Goal: Information Seeking & Learning: Compare options

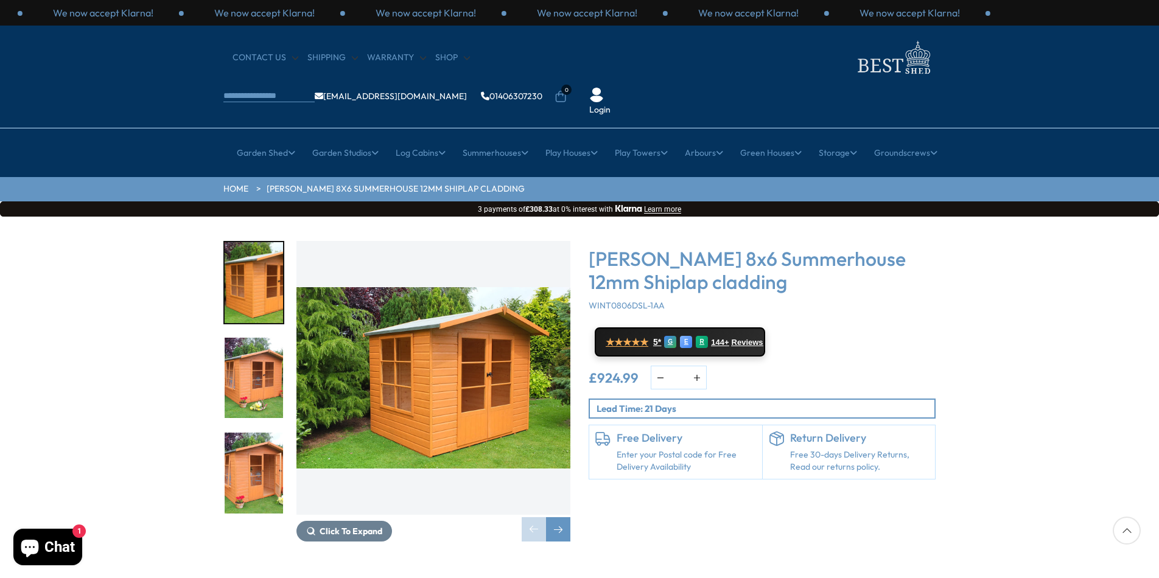
click at [633, 449] on link "Enter your Postal code for Free Delivery Availability" at bounding box center [686, 461] width 139 height 24
click at [635, 449] on link "Enter your Postal code for Free Delivery Availability" at bounding box center [686, 461] width 139 height 24
click at [633, 449] on link "Enter your Postal code for Free Delivery Availability" at bounding box center [686, 461] width 139 height 24
click at [682, 402] on p "Lead Time: 21 Days" at bounding box center [765, 408] width 338 height 13
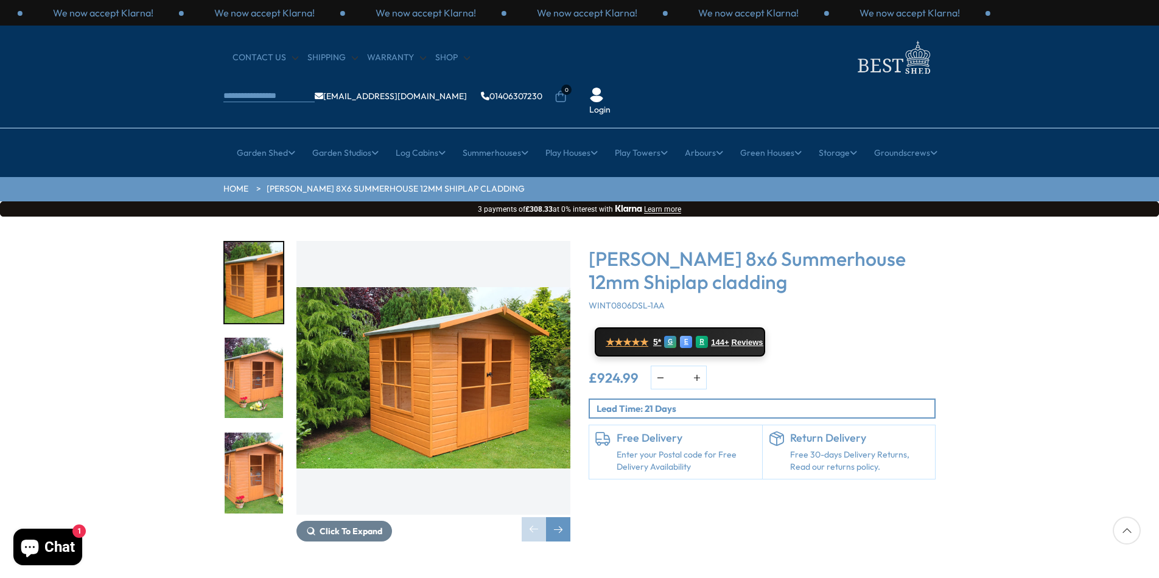
click at [603, 402] on p "Lead Time: 21 Days" at bounding box center [765, 408] width 338 height 13
click at [597, 402] on p "Lead Time: 21 Days" at bounding box center [765, 408] width 338 height 13
click at [562, 517] on div "Next slide" at bounding box center [558, 529] width 24 height 24
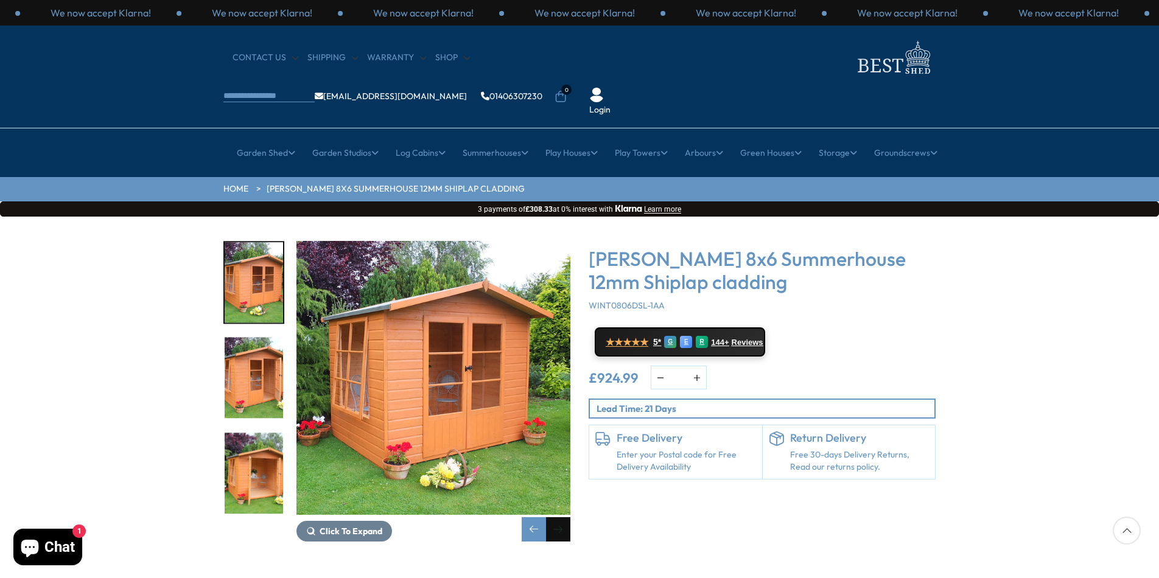
click at [562, 517] on div "Next slide" at bounding box center [558, 529] width 24 height 24
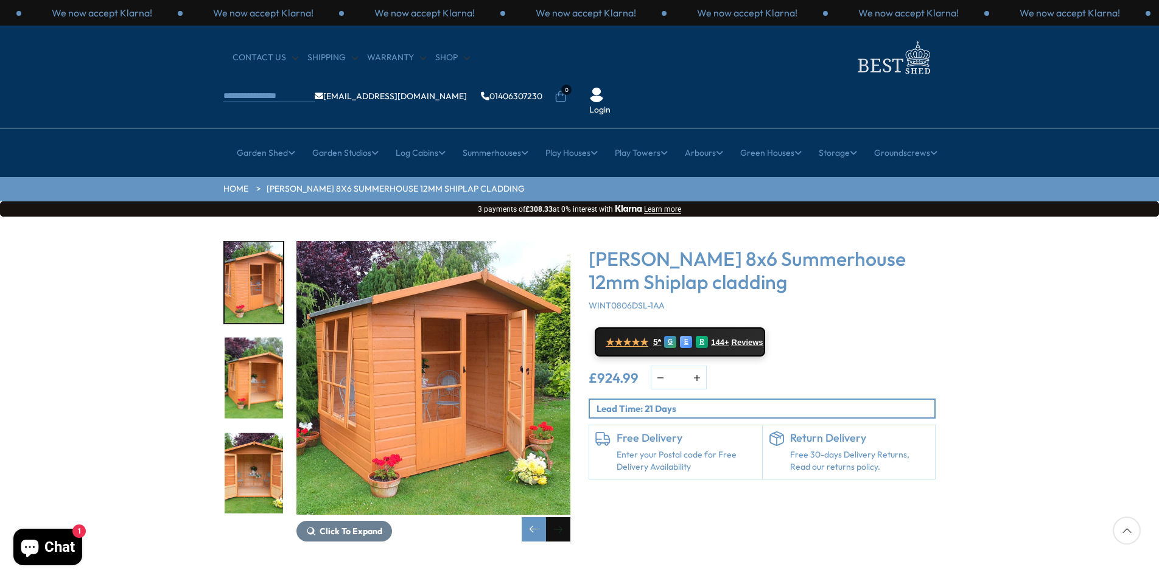
click at [562, 517] on div "Next slide" at bounding box center [558, 529] width 24 height 24
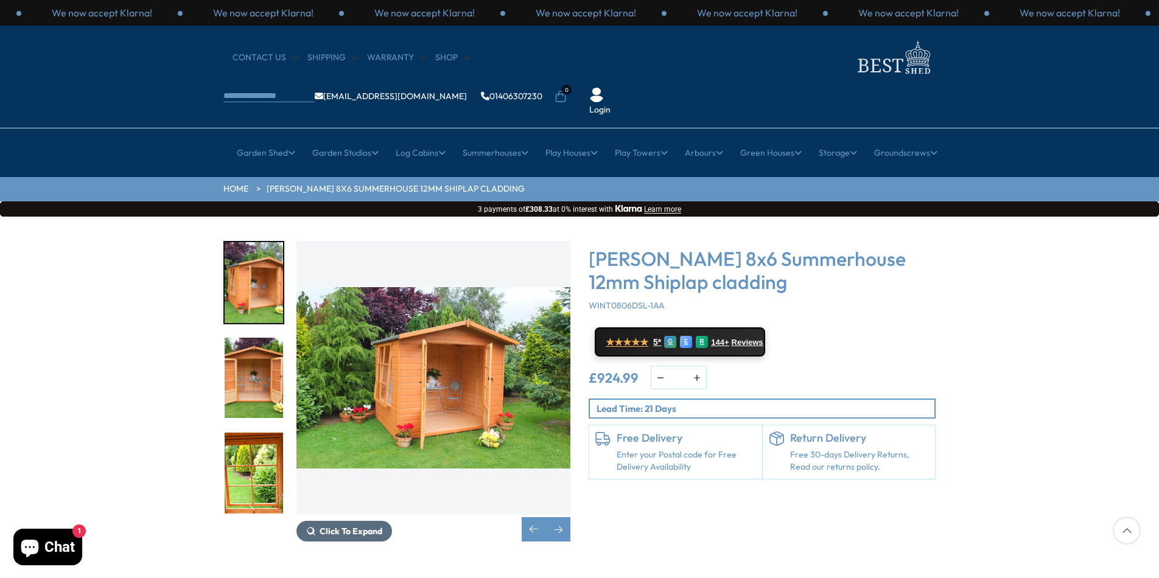
click at [351, 526] on span "Click To Expand" at bounding box center [351, 531] width 63 height 11
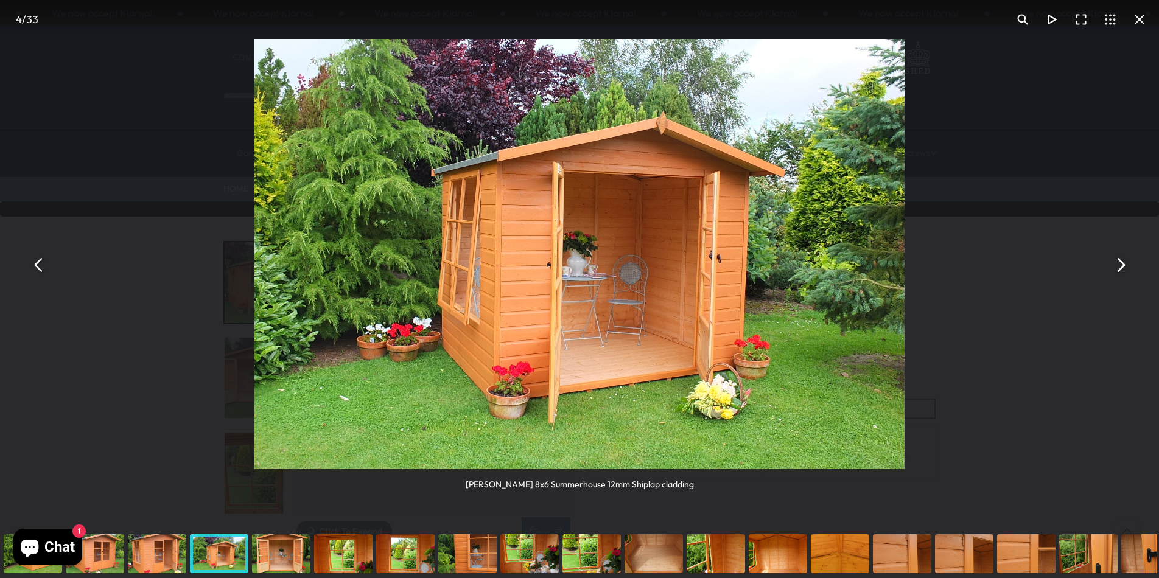
click at [38, 264] on button "You can close this modal content with the ESC key" at bounding box center [38, 264] width 29 height 29
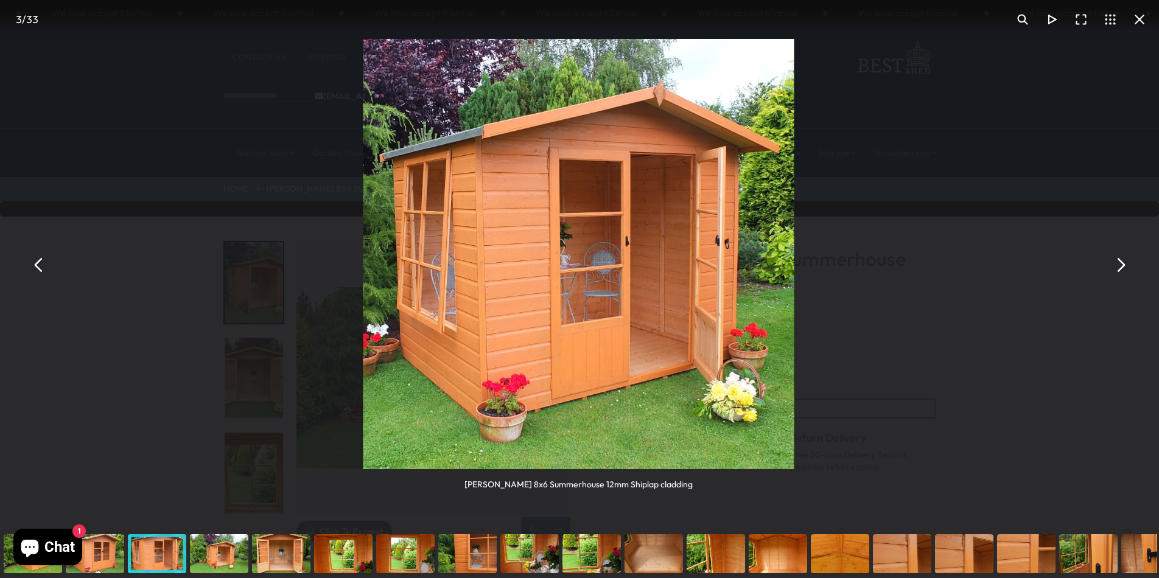
click at [38, 264] on button "You can close this modal content with the ESC key" at bounding box center [38, 264] width 29 height 29
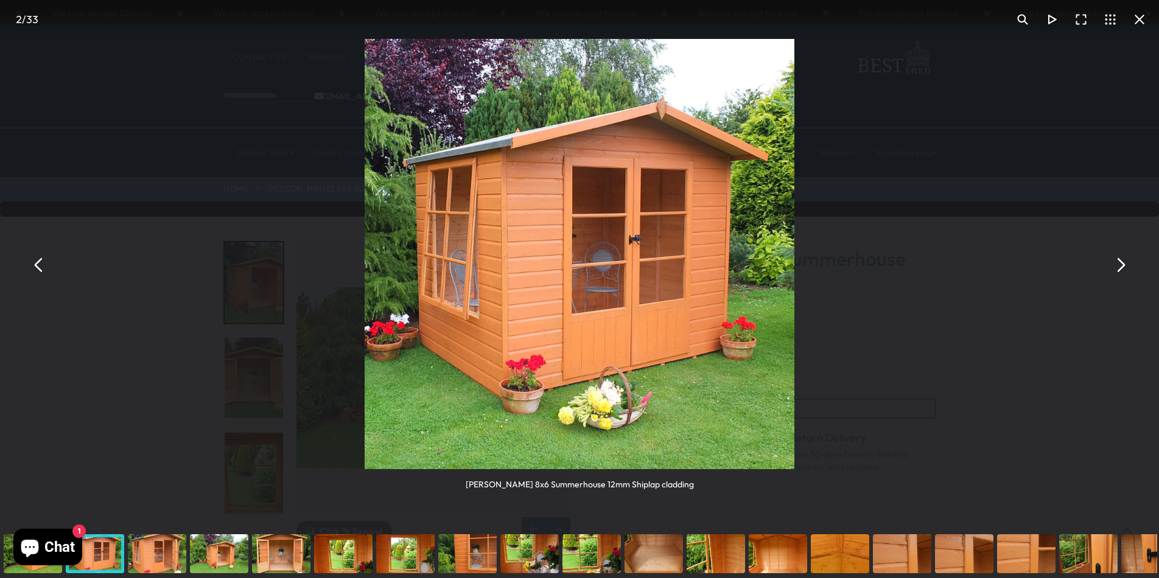
click at [38, 264] on button "You can close this modal content with the ESC key" at bounding box center [38, 264] width 29 height 29
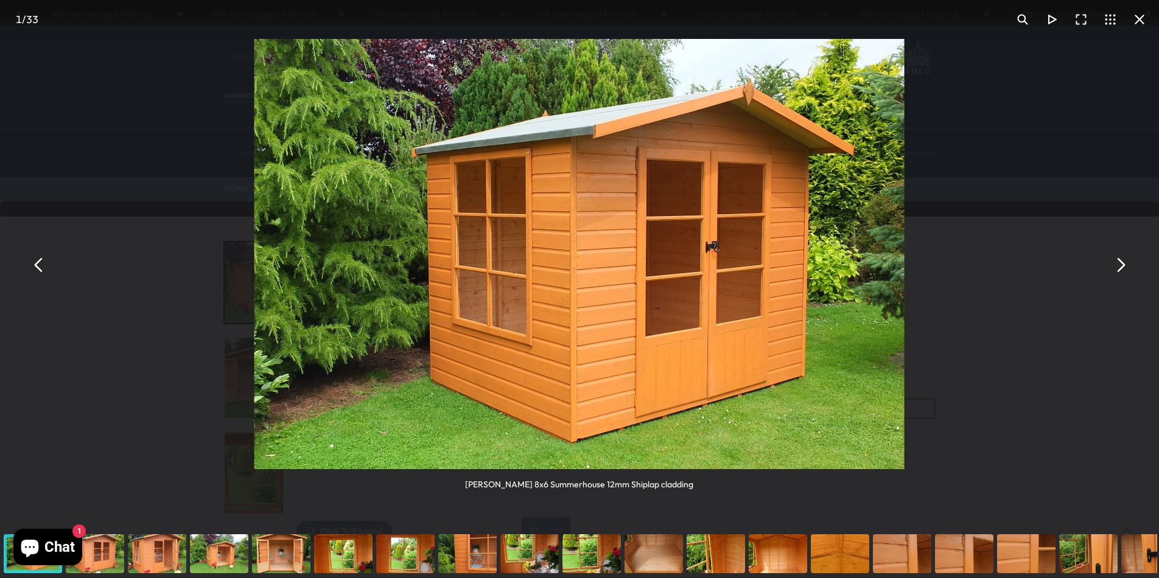
click at [38, 264] on button "You can close this modal content with the ESC key" at bounding box center [38, 264] width 29 height 29
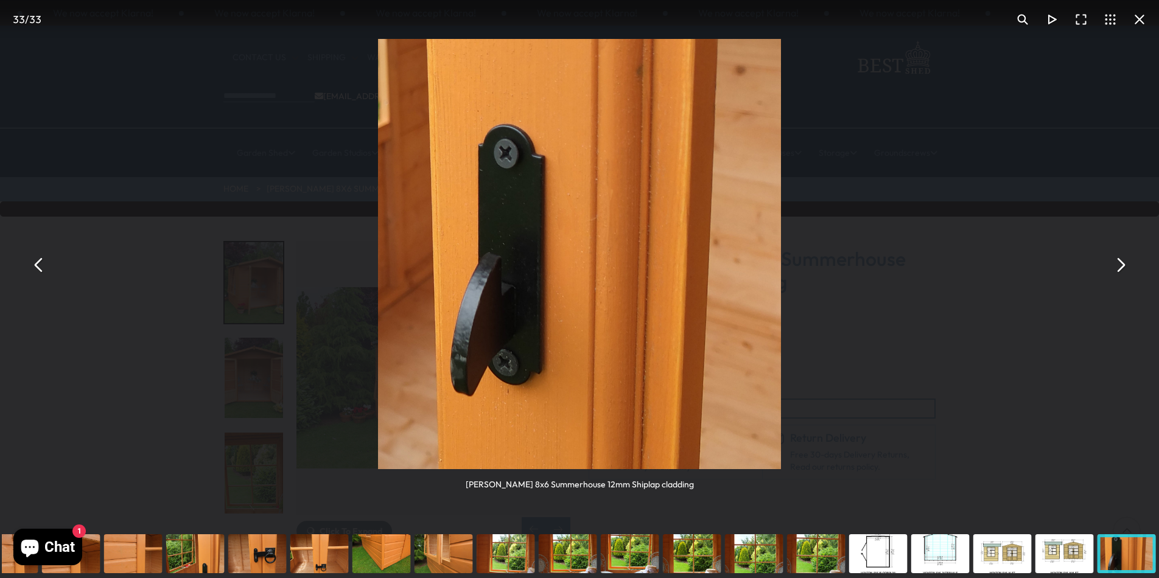
click at [38, 264] on button "You can close this modal content with the ESC key" at bounding box center [38, 264] width 29 height 29
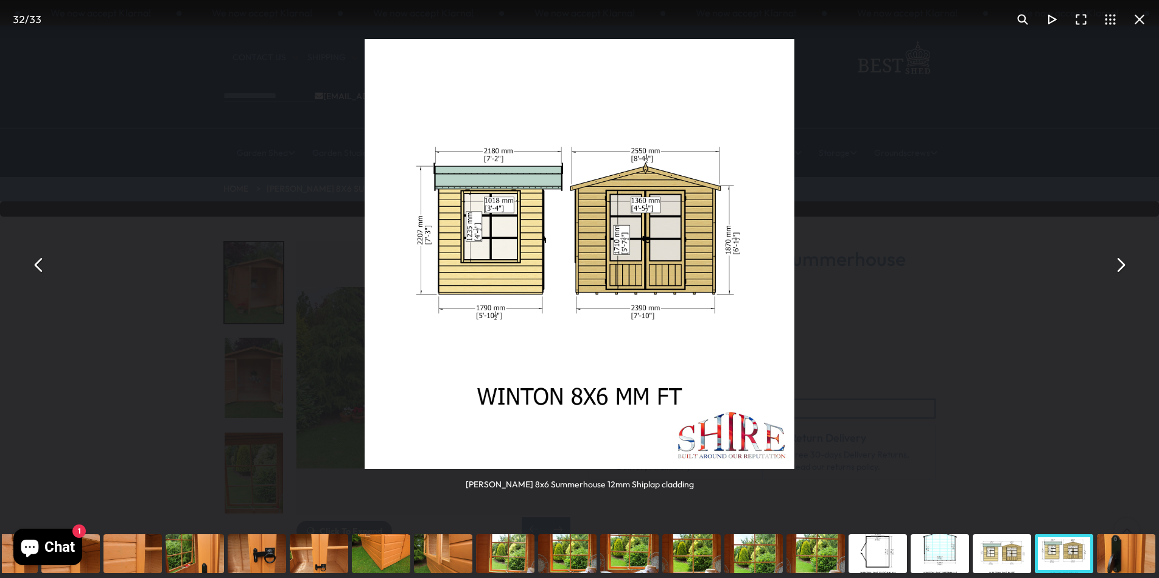
click at [38, 264] on button "You can close this modal content with the ESC key" at bounding box center [38, 264] width 29 height 29
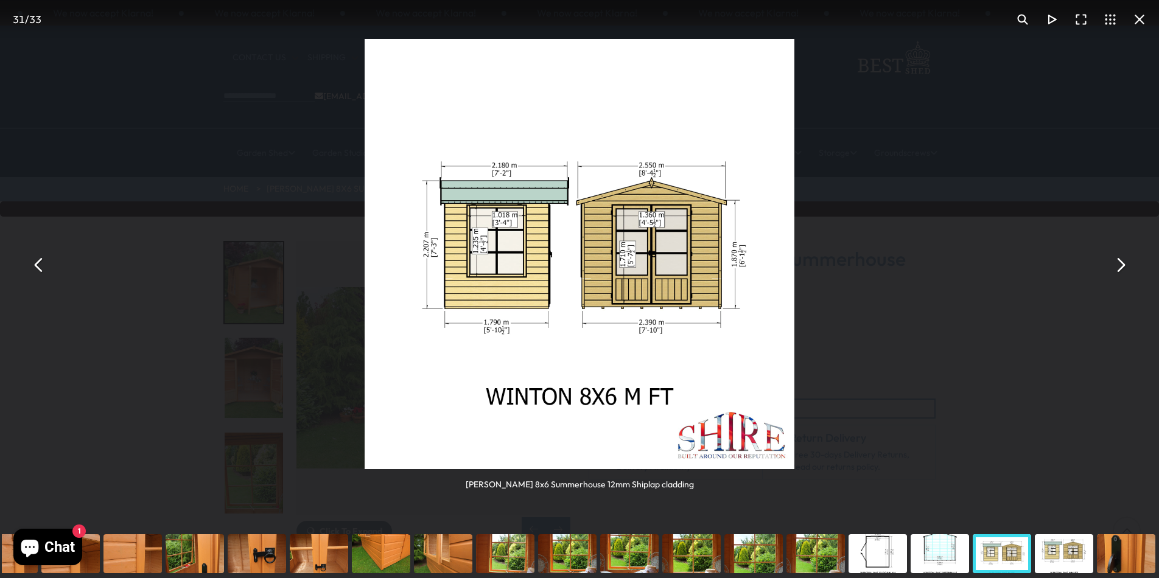
click at [1140, 17] on button "You can close this modal content with the ESC key" at bounding box center [1139, 19] width 29 height 29
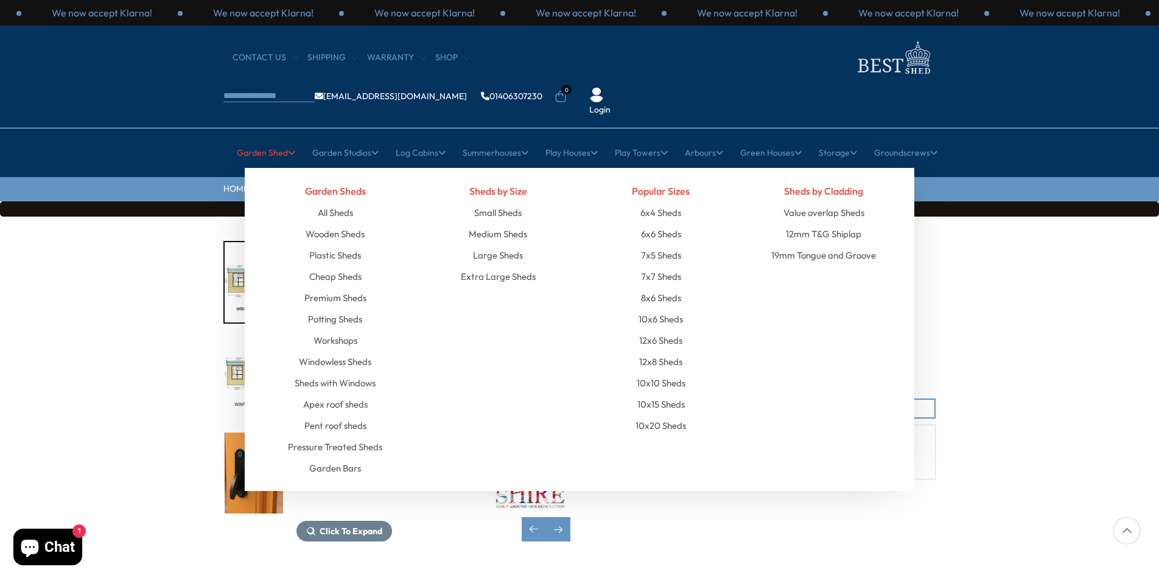
click at [262, 138] on link "Garden Shed" at bounding box center [266, 153] width 58 height 30
click at [338, 223] on link "Wooden Sheds" at bounding box center [335, 233] width 59 height 21
click at [340, 287] on link "Premium Sheds" at bounding box center [335, 297] width 62 height 21
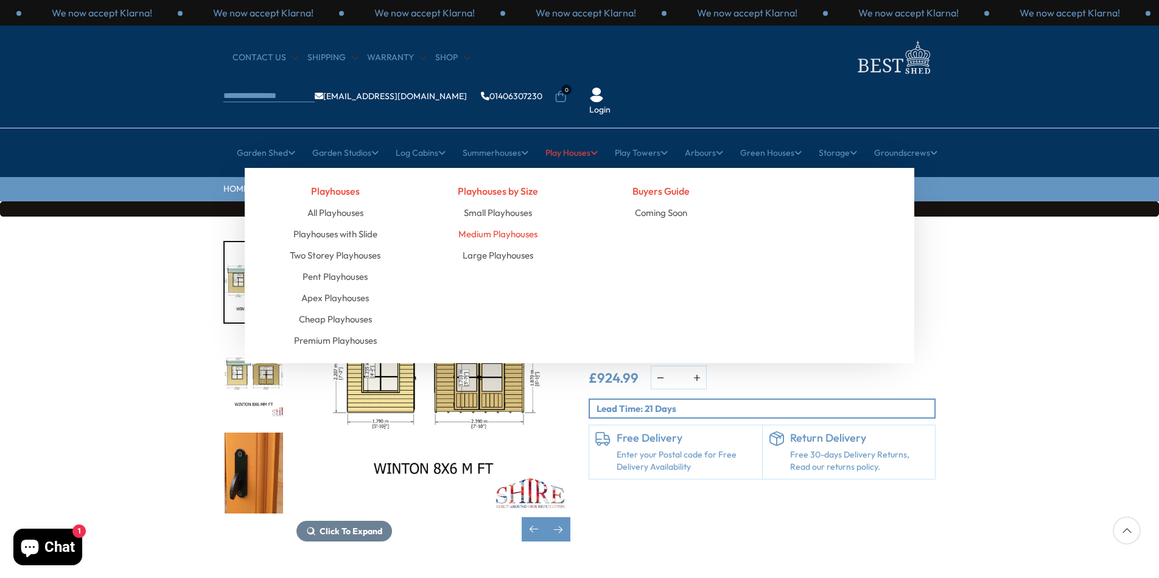
click at [501, 223] on link "Medium Playhouses" at bounding box center [497, 233] width 79 height 21
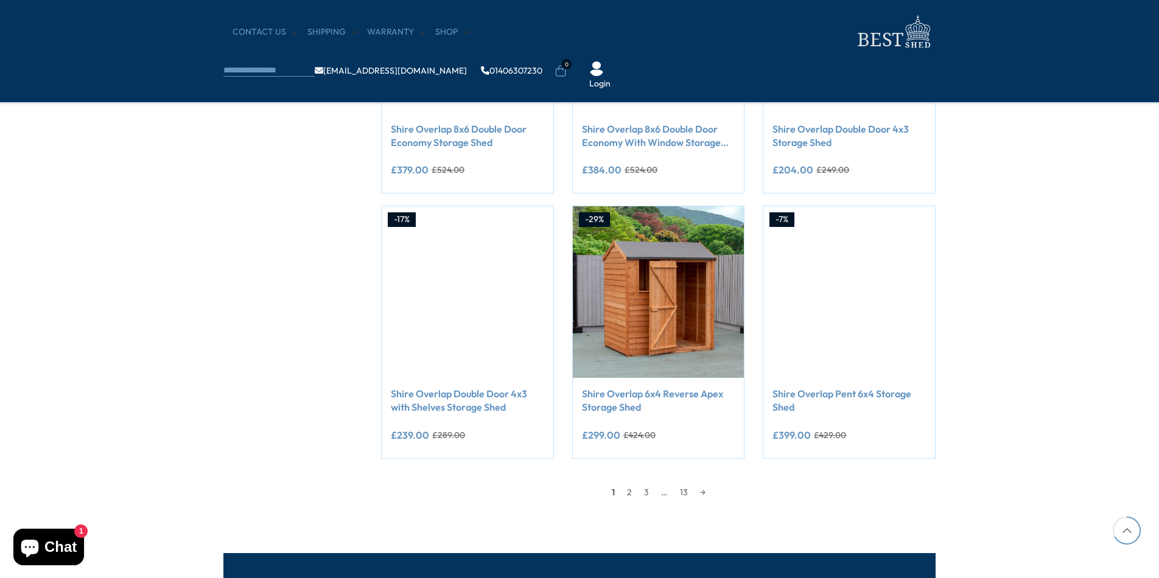
scroll to position [816, 0]
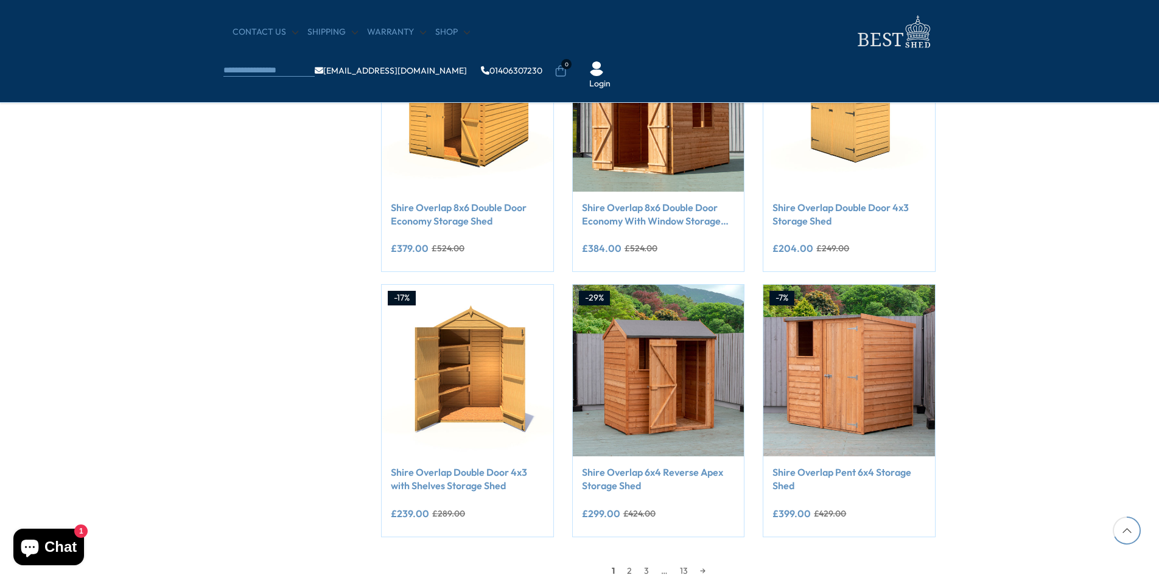
click at [1109, 65] on div "CONTACT US Shipping Warranty Shop info@bestshed.co.uk 01406307230 0 Login" at bounding box center [579, 51] width 1159 height 103
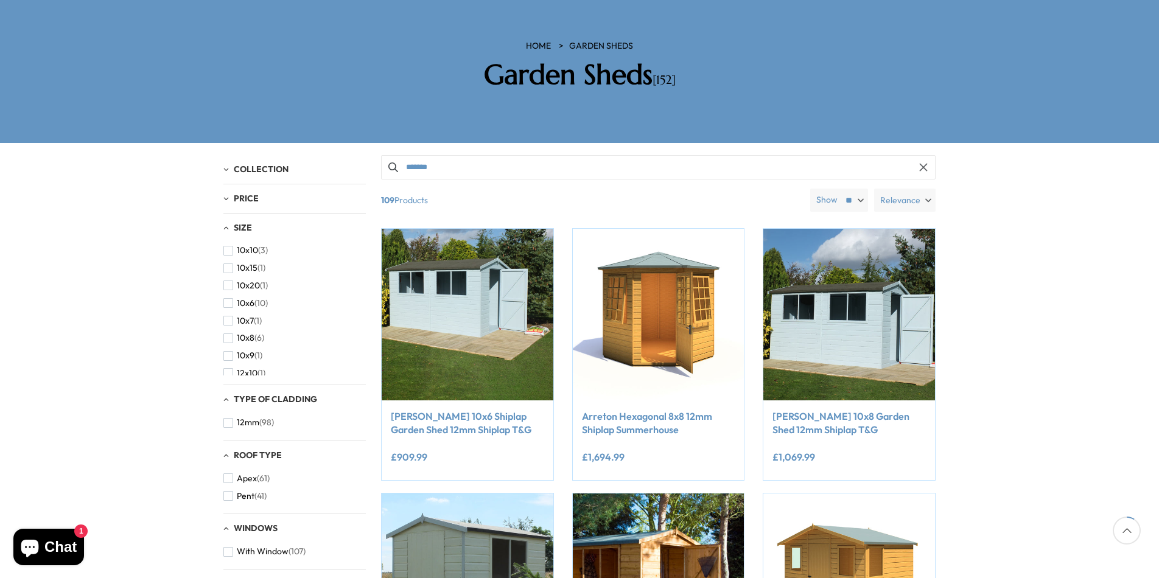
scroll to position [183, 0]
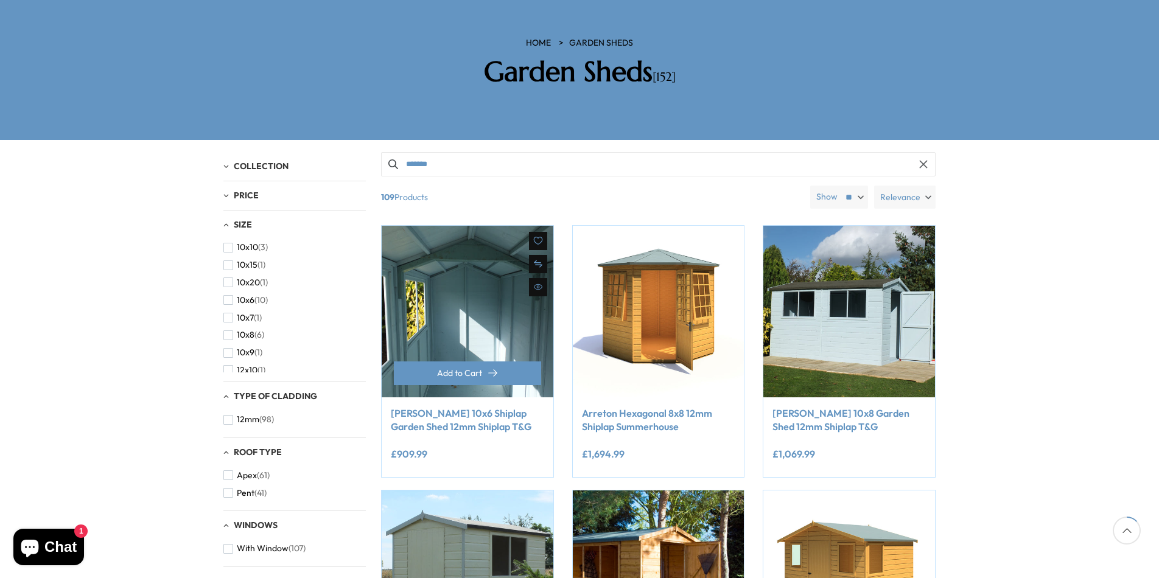
click at [397, 295] on img at bounding box center [468, 312] width 172 height 172
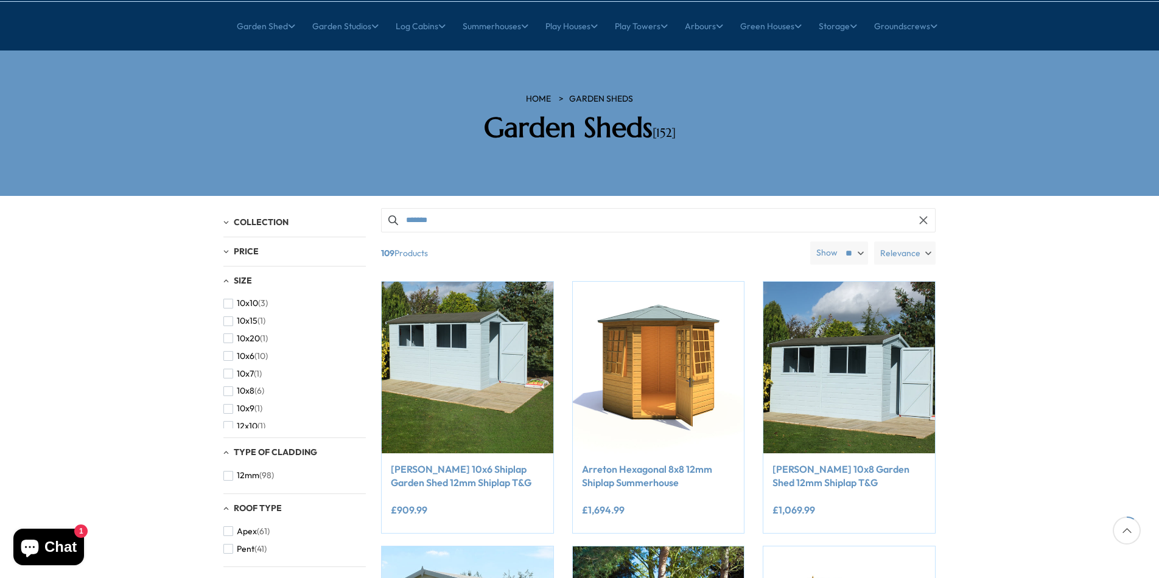
scroll to position [122, 0]
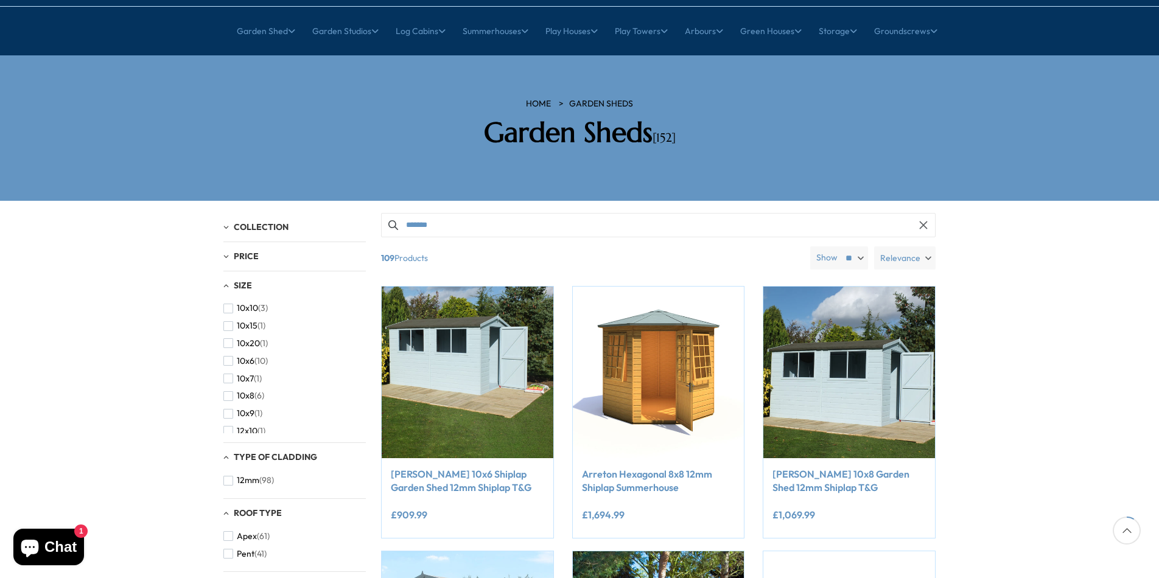
click at [225, 281] on div "Size" at bounding box center [294, 286] width 142 height 10
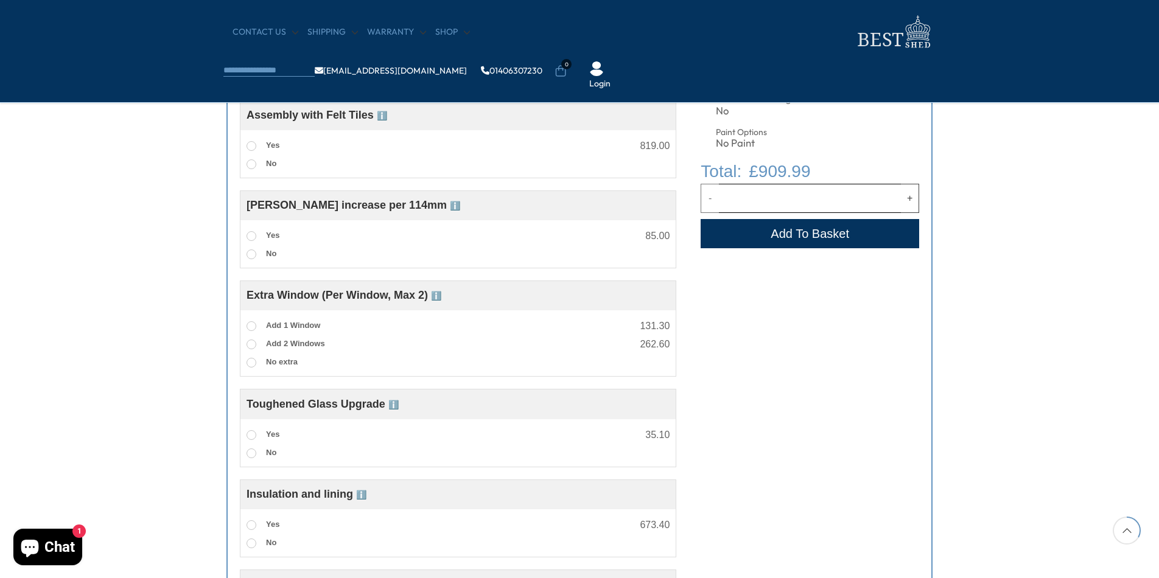
scroll to position [852, 0]
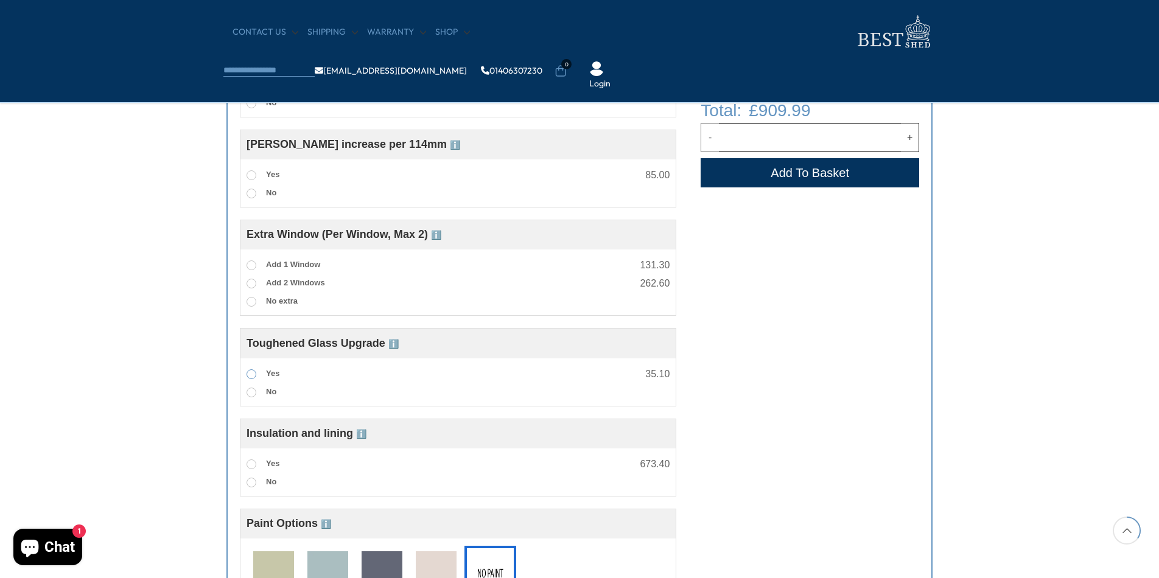
click at [254, 374] on span at bounding box center [251, 374] width 10 height 10
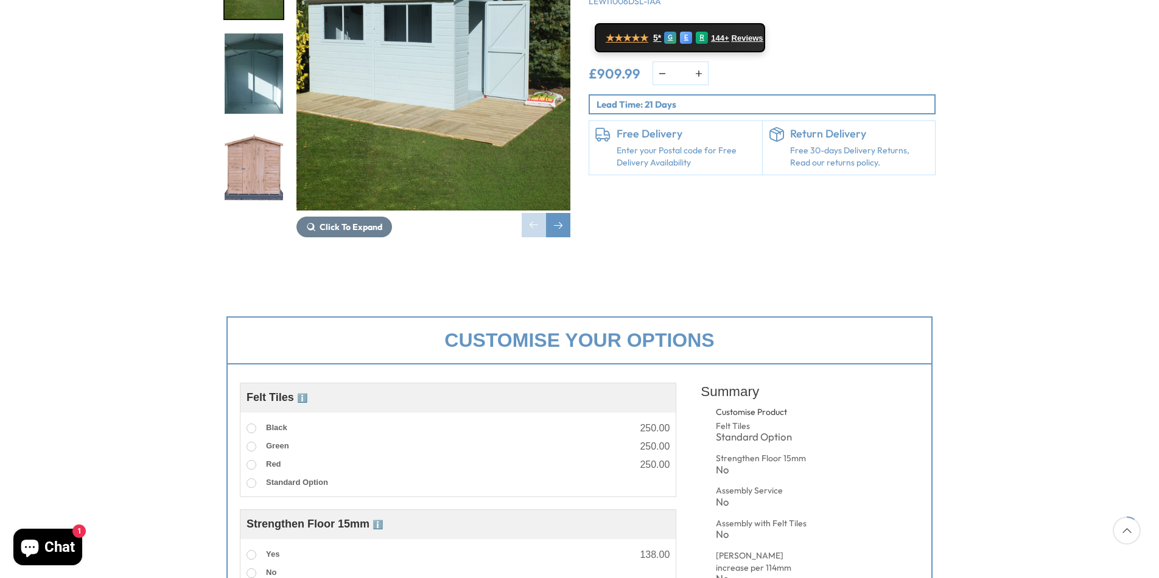
scroll to position [122, 0]
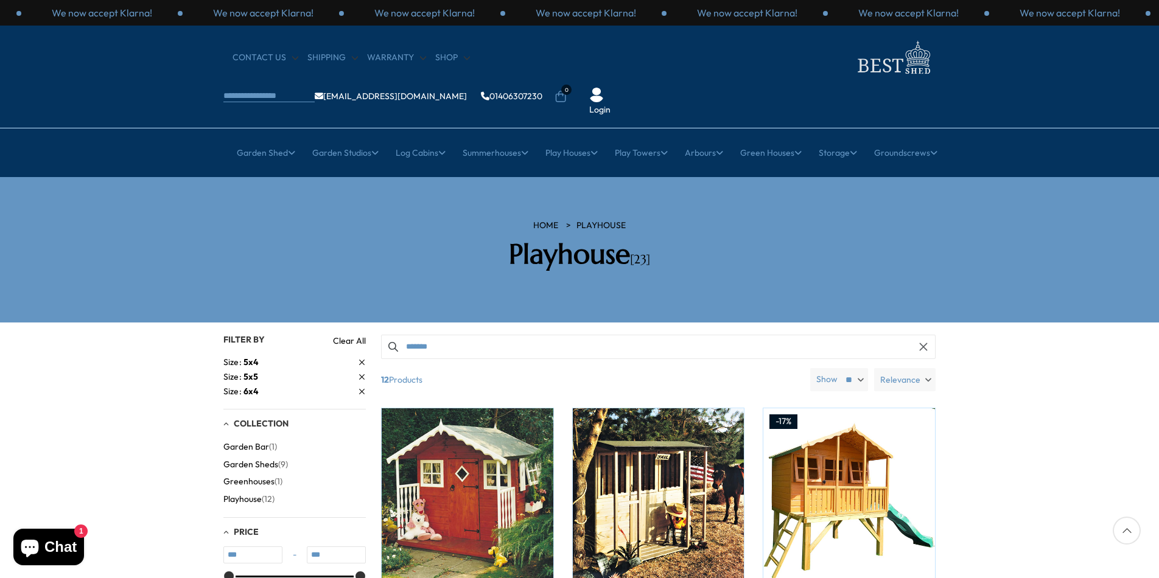
click at [251, 371] on span "5x5" at bounding box center [250, 376] width 15 height 11
click at [267, 445] on span "Garden Sheds" at bounding box center [250, 450] width 55 height 10
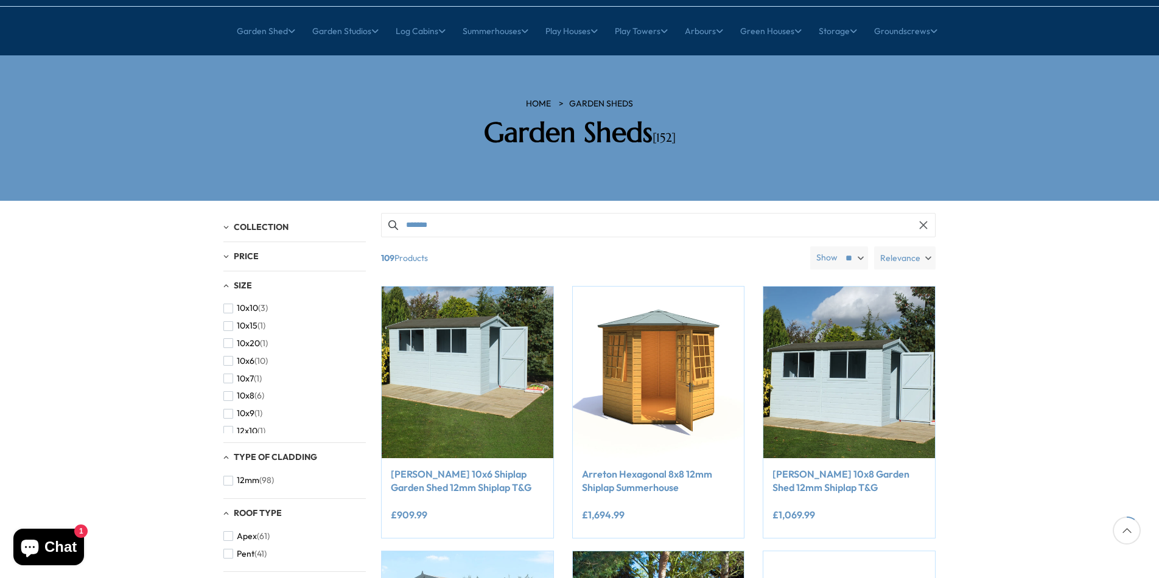
scroll to position [183, 0]
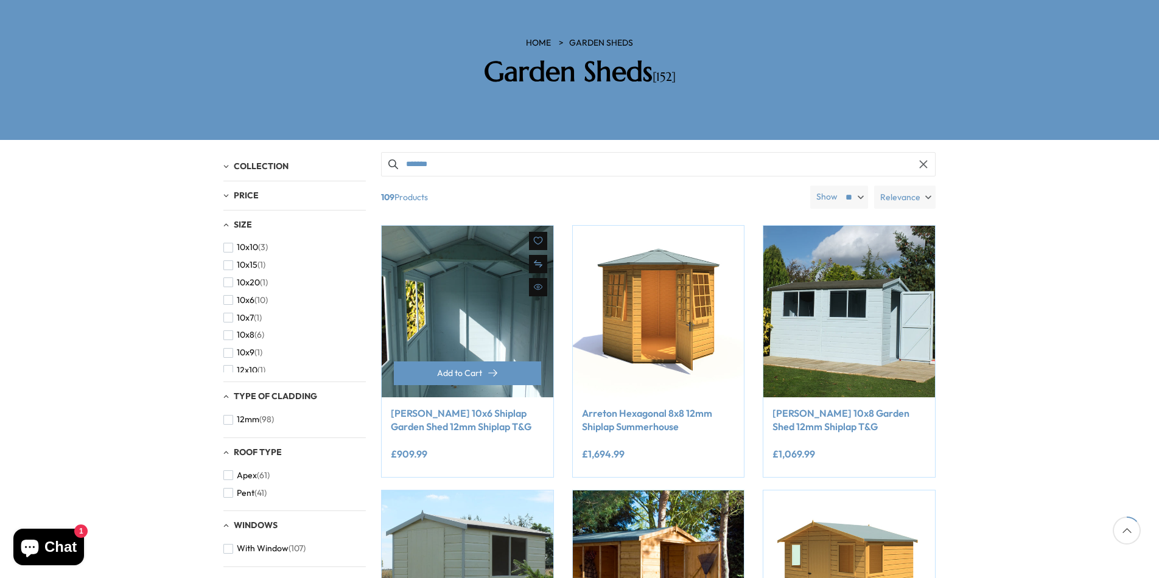
click at [457, 304] on img at bounding box center [468, 312] width 172 height 172
